Goal: Check status: Check status

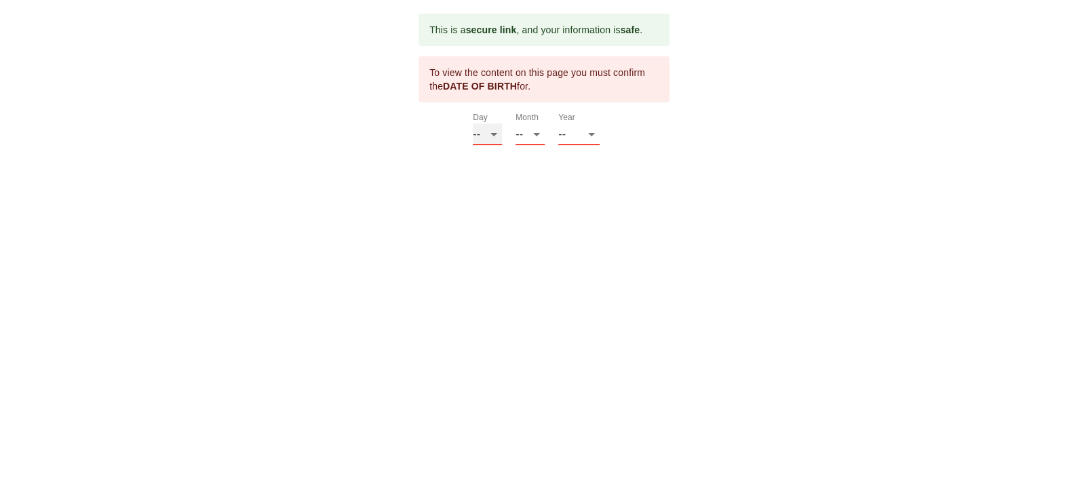
click at [495, 136] on select "-- 01 02 03 04 05 06 07 08 09 10 11 12 13 14 15 16 17 18 19 20 21 22 23 24 25 2…" at bounding box center [487, 134] width 29 height 22
select select "01"
click at [495, 136] on select "-- 01 02 03 04 05 06 07 08 09 10 11 12 13 14 15 16 17 18 19 20 21 22 23 24 25 2…" at bounding box center [487, 134] width 29 height 22
click at [540, 134] on select "-- 01 02 03 04 05 06 07 08 09 10 11 12" at bounding box center [530, 134] width 29 height 22
select select "03"
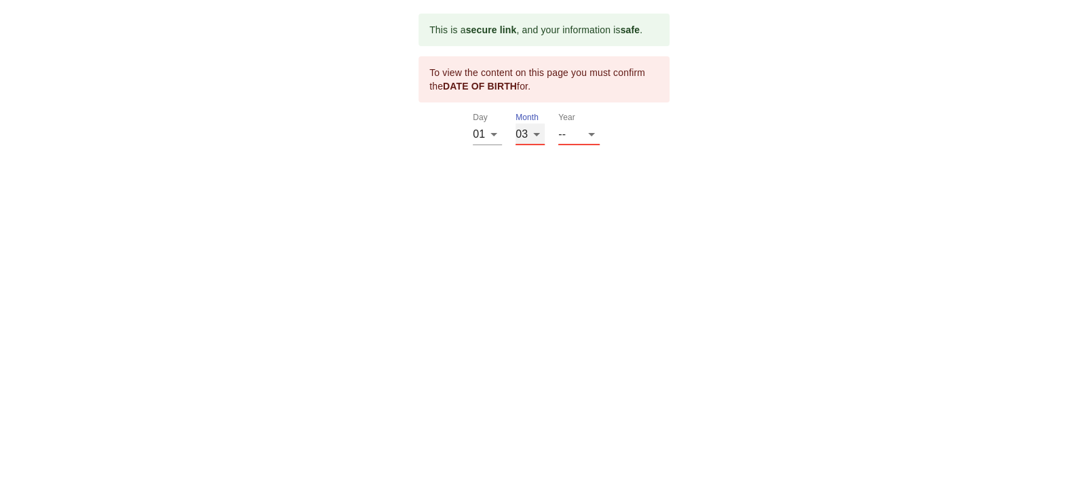
click at [516, 123] on select "-- 01 02 03 04 05 06 07 08 09 10 11 12" at bounding box center [530, 134] width 29 height 22
click at [590, 139] on select "-- 2025 2024 2023 2022 2021 2020 2019 2018 2017 2016 2015 2014 2013 2012 2011 2…" at bounding box center [578, 134] width 41 height 22
select select "1939"
click at [590, 139] on div "Year -- 2025 2024 2023 2022 2021 2020 2019 2018 2017 2016 2015 2014 2013 2012 2…" at bounding box center [578, 129] width 41 height 33
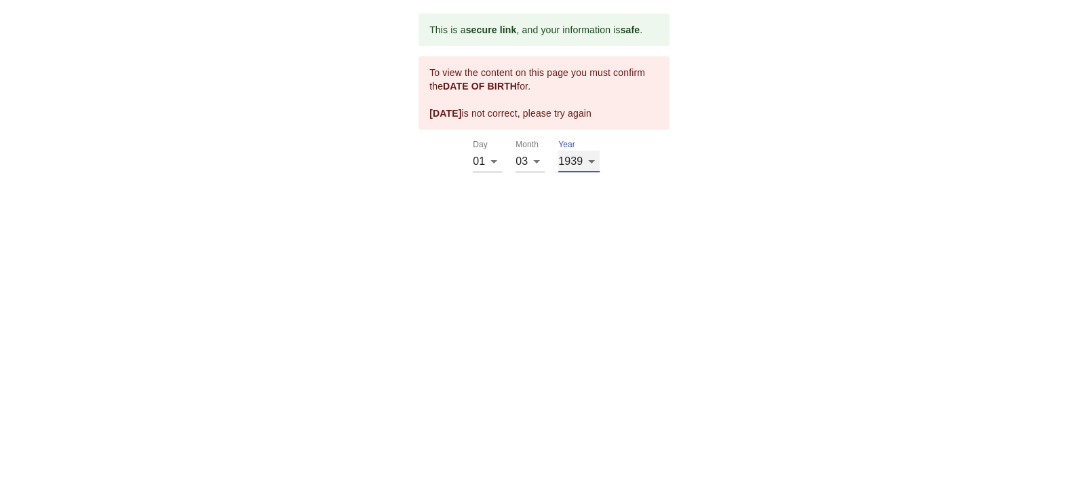
click at [593, 158] on select "-- 2025 2024 2023 2022 2021 2020 2019 2018 2017 2016 2015 2014 2013 2012 2011 2…" at bounding box center [578, 162] width 41 height 22
click at [588, 166] on select "-- 2025 2024 2023 2022 2021 2020 2019 2018 2017 2016 2015 2014 2013 2012 2011 2…" at bounding box center [578, 162] width 41 height 22
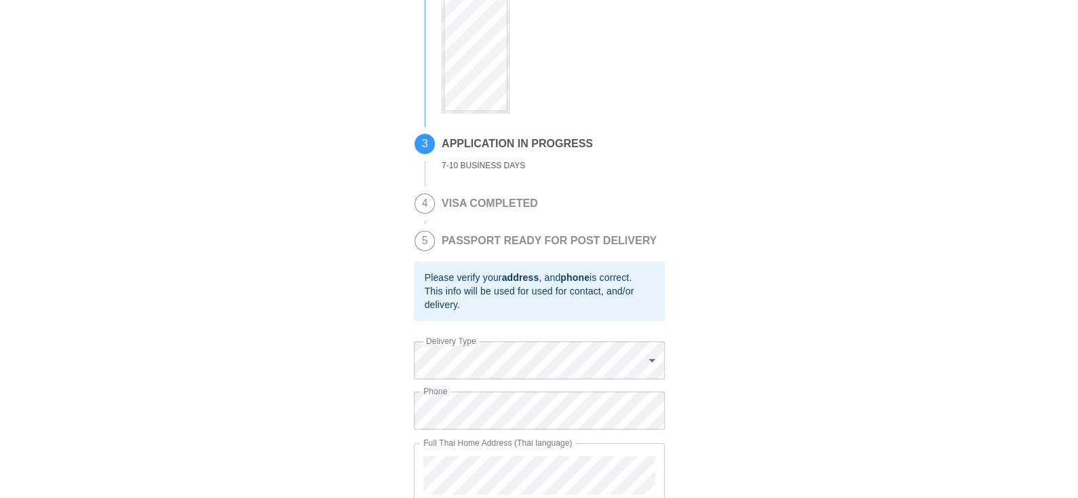
scroll to position [269, 0]
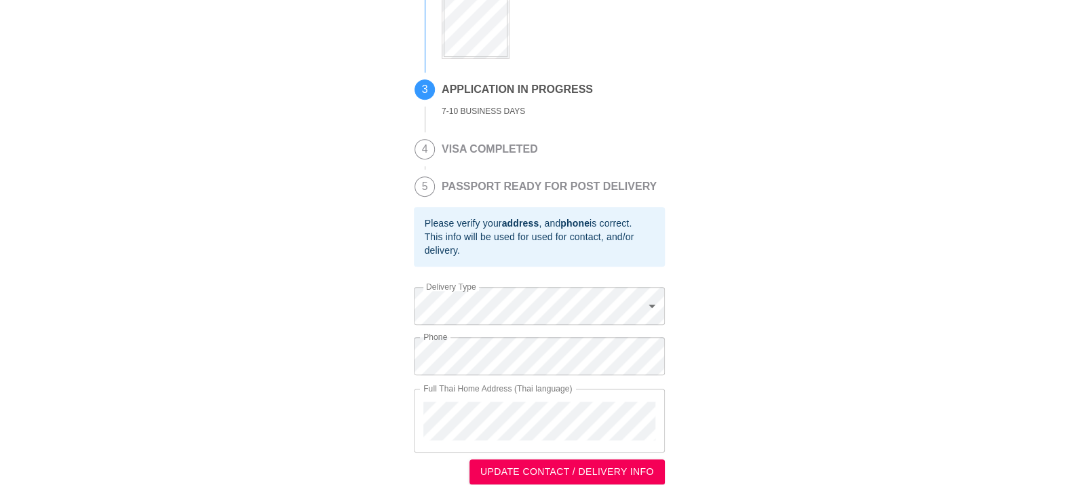
click at [526, 147] on h2 "VISA COMPLETED" at bounding box center [490, 149] width 96 height 12
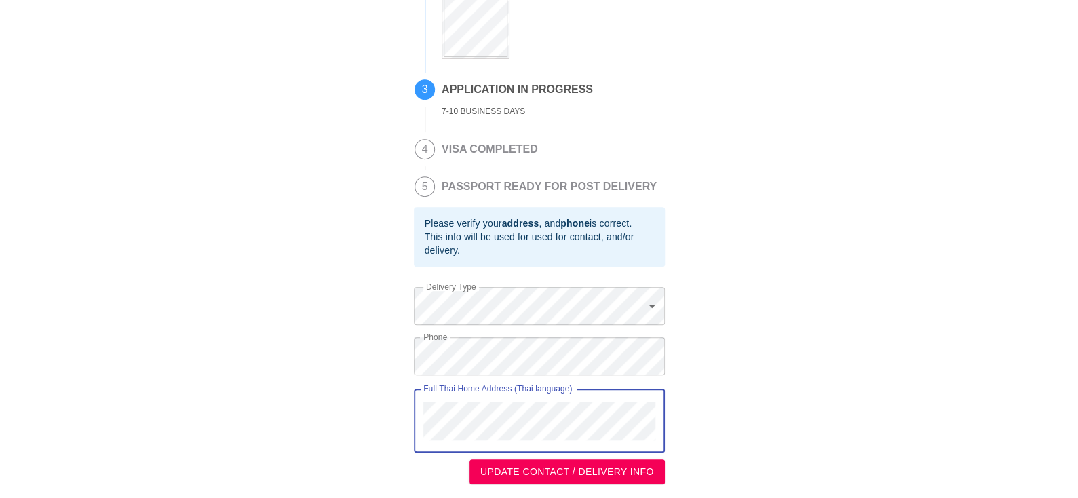
click at [710, 446] on div "This is a secure link , and your information is safe . 1 PASSPORT RECEIVED [PER…" at bounding box center [539, 120] width 1051 height 728
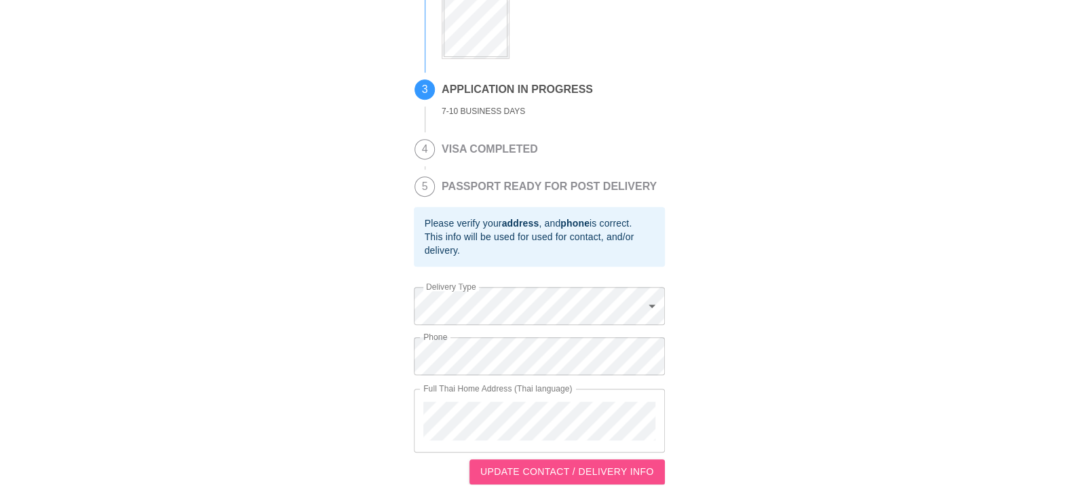
click at [579, 474] on span "UPDATE CONTACT / DELIVERY INFO" at bounding box center [567, 471] width 174 height 17
click at [538, 469] on span "UPDATE CONTACT / DELIVERY INFO" at bounding box center [567, 471] width 174 height 17
